Goal: Task Accomplishment & Management: Manage account settings

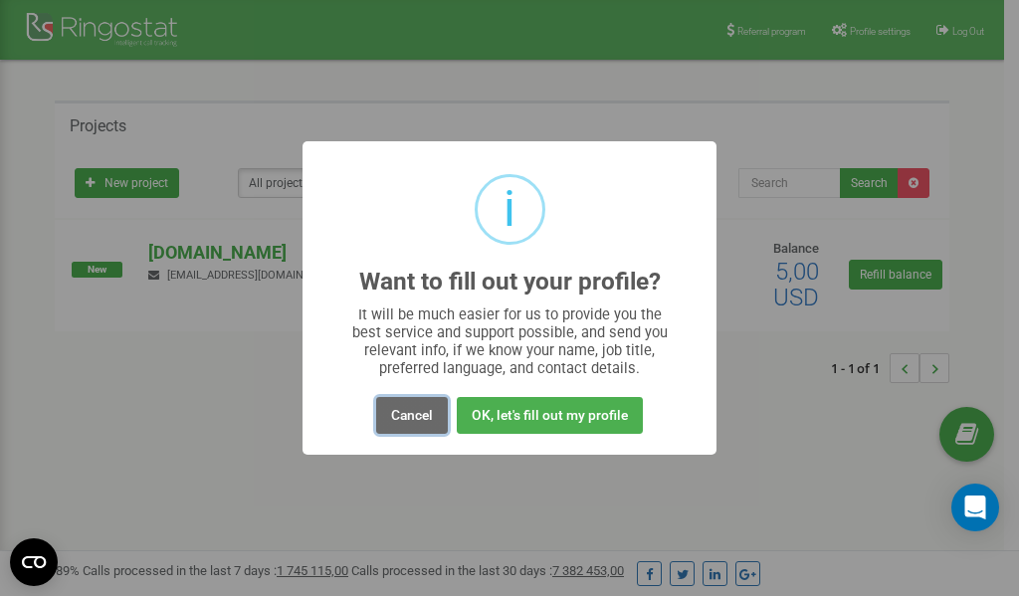
click at [420, 417] on button "Cancel" at bounding box center [412, 415] width 72 height 37
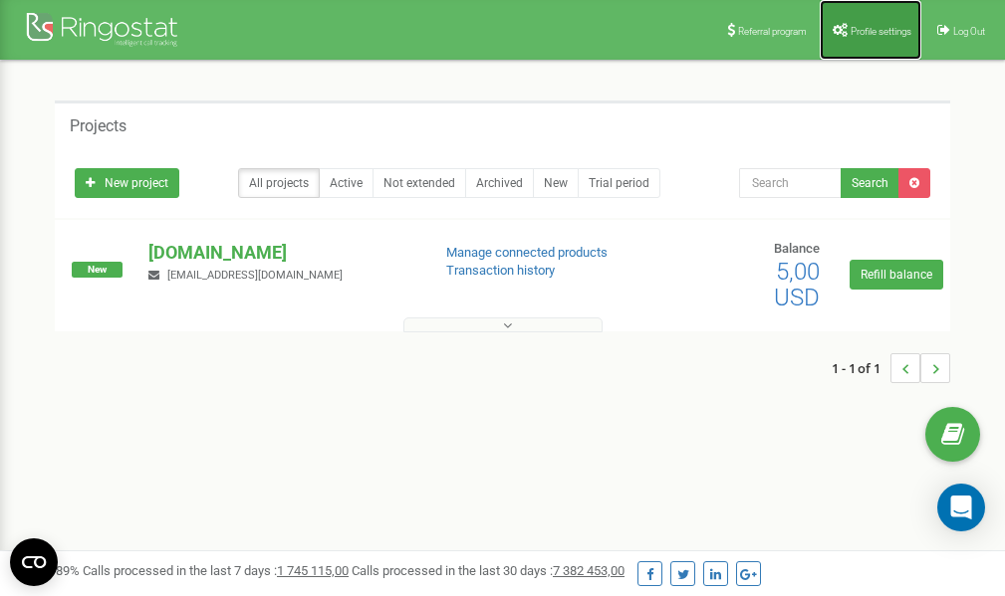
click at [864, 30] on span "Profile settings" at bounding box center [880, 31] width 61 height 11
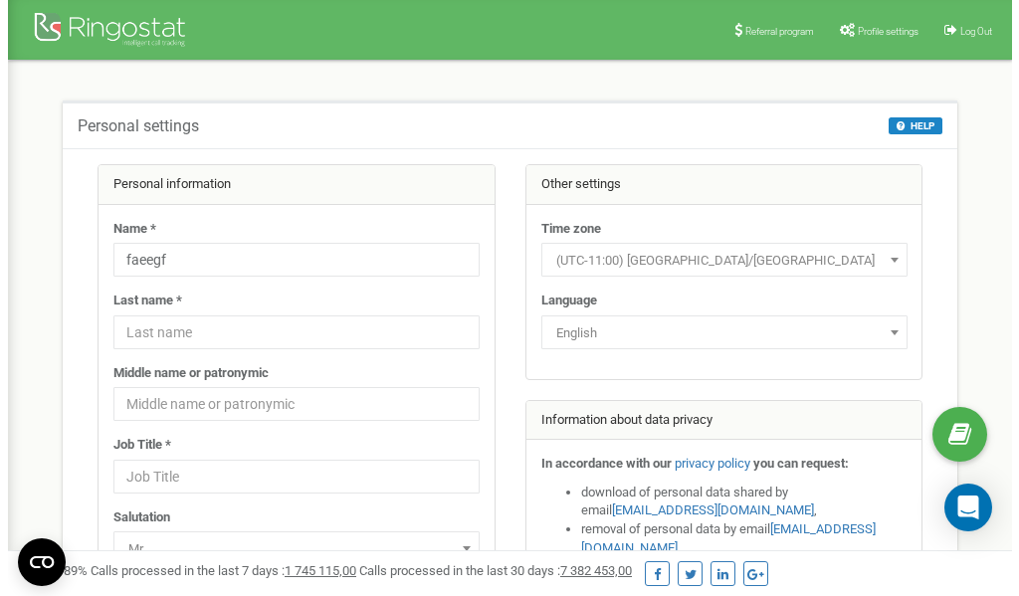
scroll to position [100, 0]
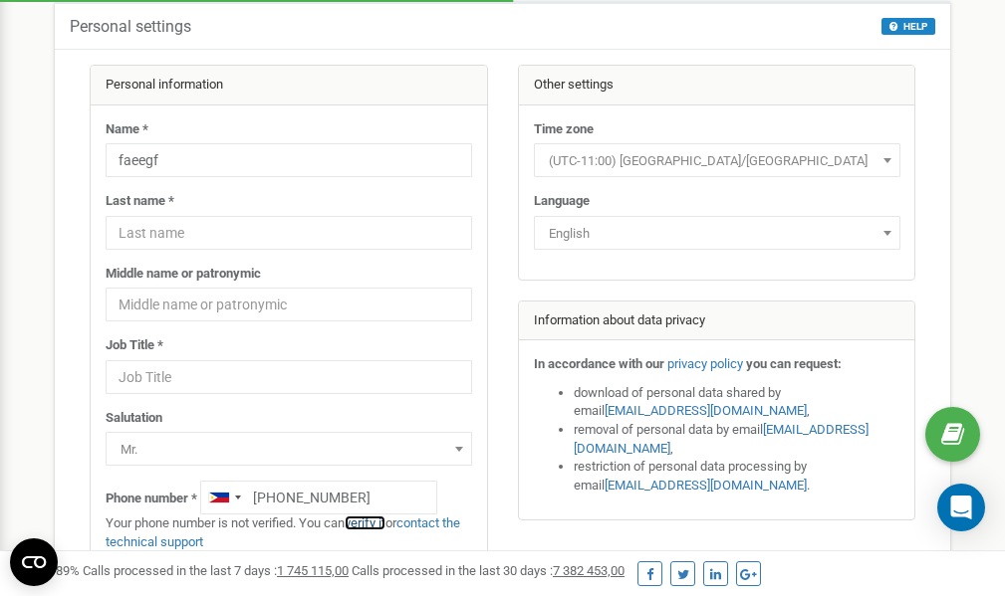
click at [378, 522] on link "verify it" at bounding box center [364, 523] width 41 height 15
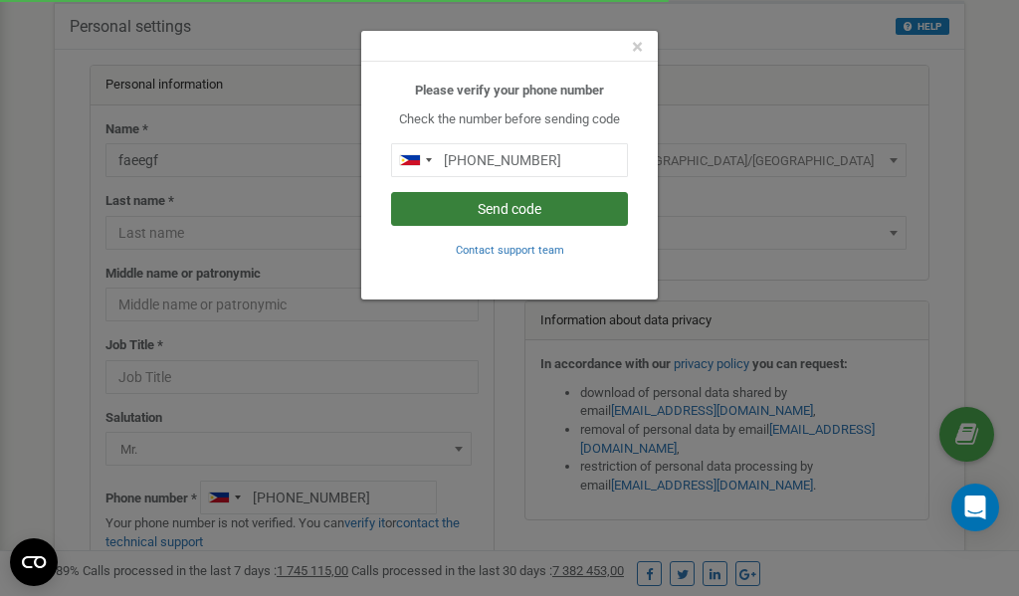
click at [487, 207] on button "Send code" at bounding box center [509, 209] width 237 height 34
